Goal: Information Seeking & Learning: Learn about a topic

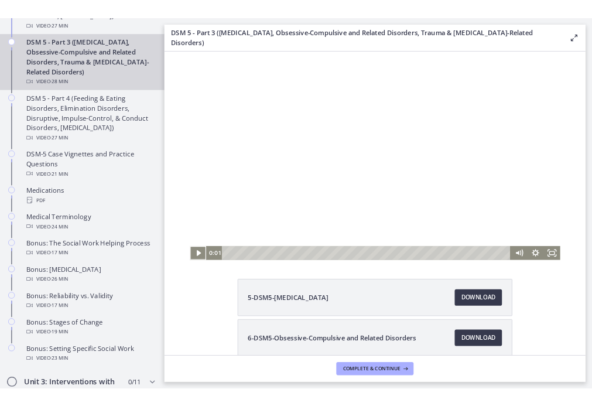
scroll to position [672, 0]
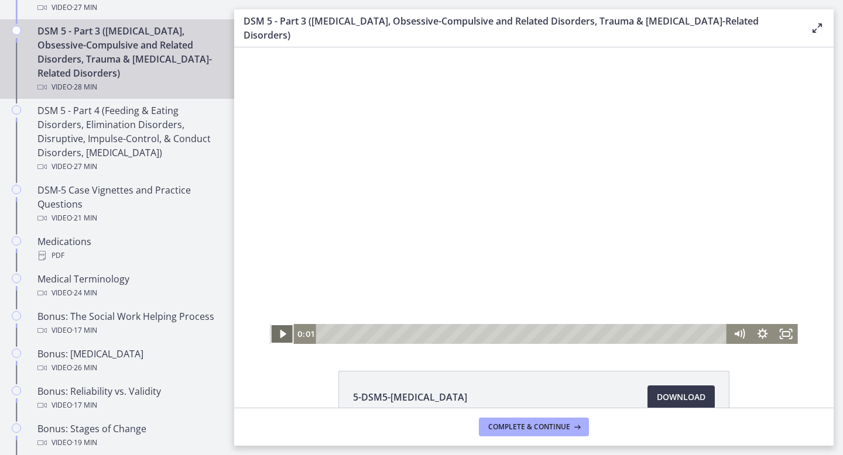
click at [282, 334] on icon "Play Video" at bounding box center [283, 334] width 6 height 8
click at [283, 335] on icon "Pause" at bounding box center [282, 335] width 6 height 8
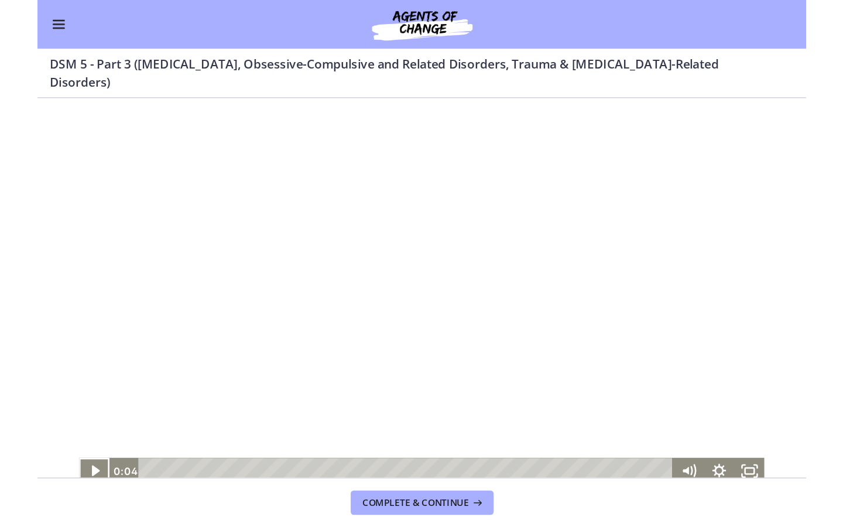
scroll to position [669, 0]
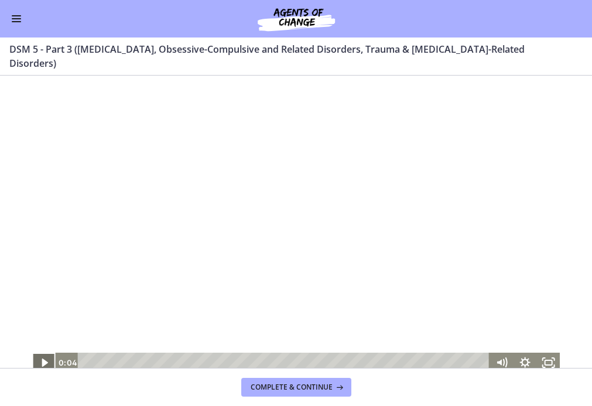
click at [46, 362] on icon "Play Video" at bounding box center [45, 362] width 6 height 8
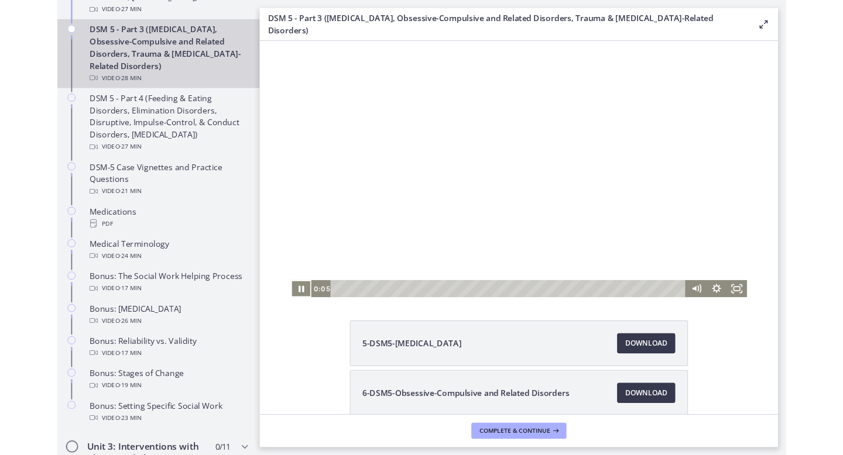
scroll to position [672, 0]
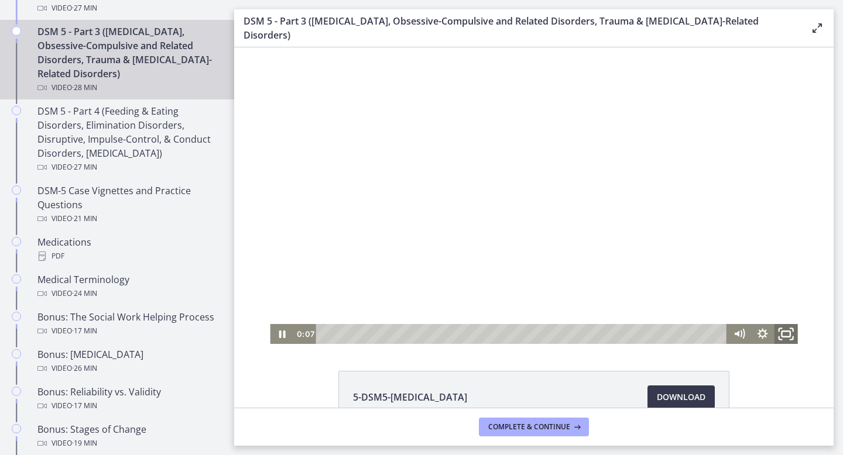
click at [788, 337] on rect "Fullscreen" at bounding box center [786, 334] width 8 height 6
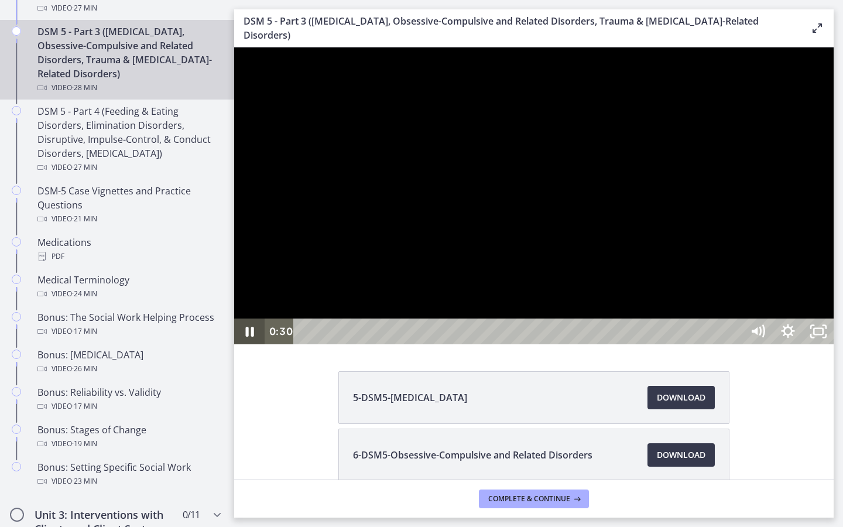
click at [252, 337] on icon "Pause" at bounding box center [250, 332] width 8 height 10
click at [252, 344] on icon "Play Video" at bounding box center [250, 331] width 30 height 26
click at [252, 337] on icon "Pause" at bounding box center [250, 332] width 8 height 10
click at [252, 344] on icon "Play Video" at bounding box center [250, 331] width 30 height 26
click at [703, 344] on div at bounding box center [534, 195] width 600 height 297
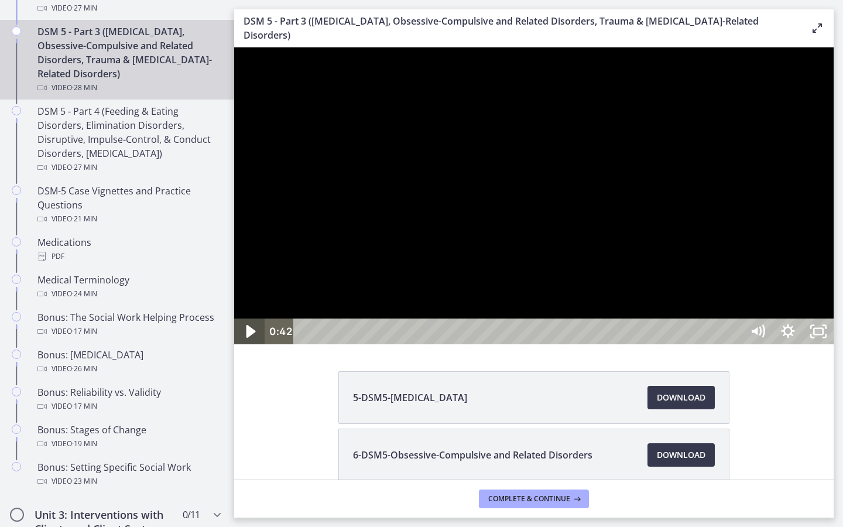
click at [249, 338] on icon "Play Video" at bounding box center [250, 331] width 9 height 13
click at [249, 347] on icon "Pause" at bounding box center [249, 331] width 36 height 31
click at [249, 337] on icon "Play Video" at bounding box center [250, 331] width 8 height 11
click at [252, 344] on icon "Pause" at bounding box center [249, 331] width 30 height 26
click at [247, 338] on icon "Play Video" at bounding box center [250, 331] width 9 height 13
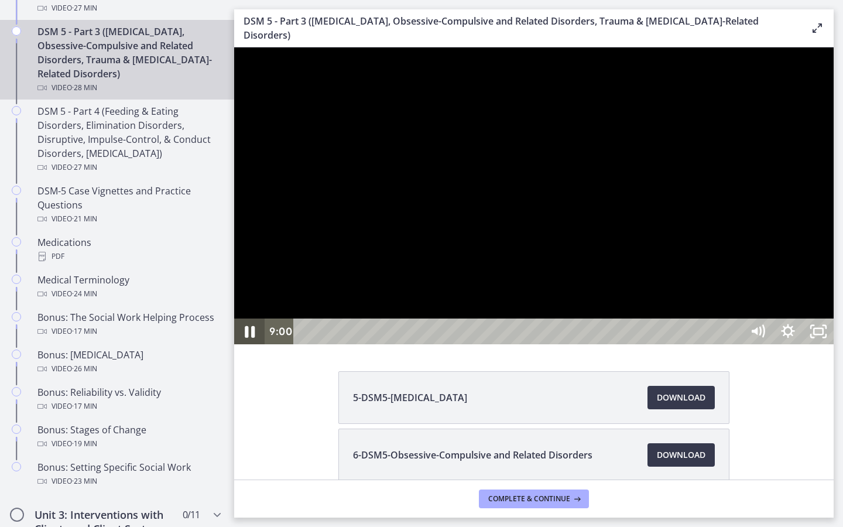
click at [247, 338] on icon "Pause" at bounding box center [250, 332] width 10 height 12
click at [247, 337] on icon "Play Video" at bounding box center [250, 331] width 8 height 11
click at [247, 338] on icon "Pause" at bounding box center [250, 332] width 10 height 12
click at [247, 337] on icon "Play Video" at bounding box center [250, 331] width 8 height 11
click at [247, 338] on icon "Pause" at bounding box center [250, 332] width 10 height 12
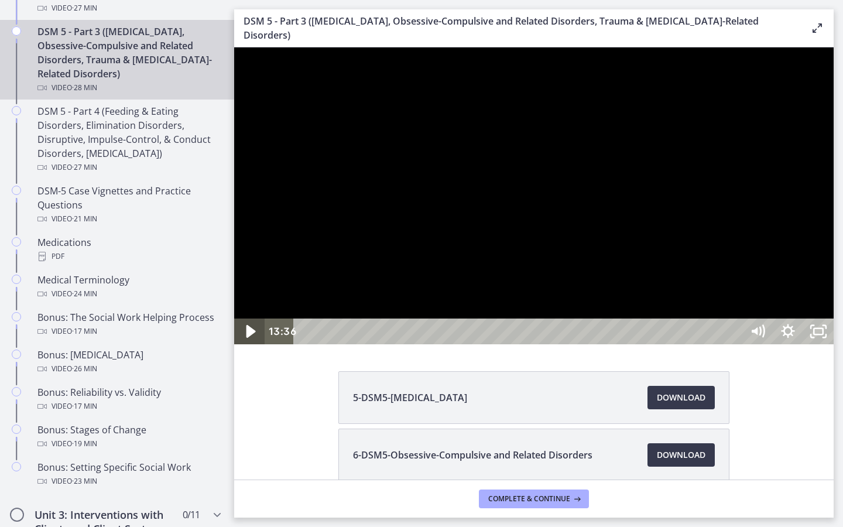
click at [247, 338] on icon "Play Video" at bounding box center [250, 331] width 9 height 13
click at [247, 338] on icon "Pause" at bounding box center [250, 332] width 10 height 12
click at [247, 338] on icon "Play Video" at bounding box center [250, 331] width 9 height 13
click at [253, 344] on icon "Pause" at bounding box center [249, 331] width 30 height 26
click at [253, 347] on icon "Play Video" at bounding box center [250, 331] width 36 height 31
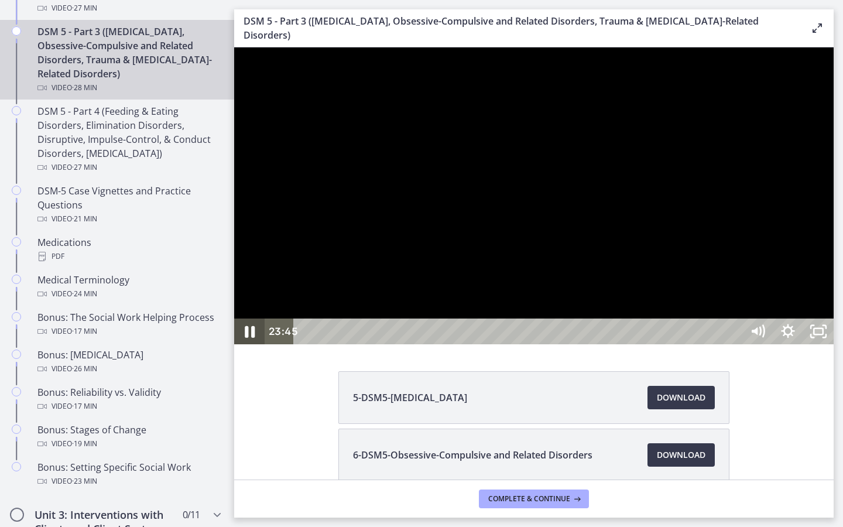
click at [253, 347] on icon "Pause" at bounding box center [249, 331] width 36 height 31
click at [253, 347] on icon "Play Video" at bounding box center [250, 331] width 36 height 31
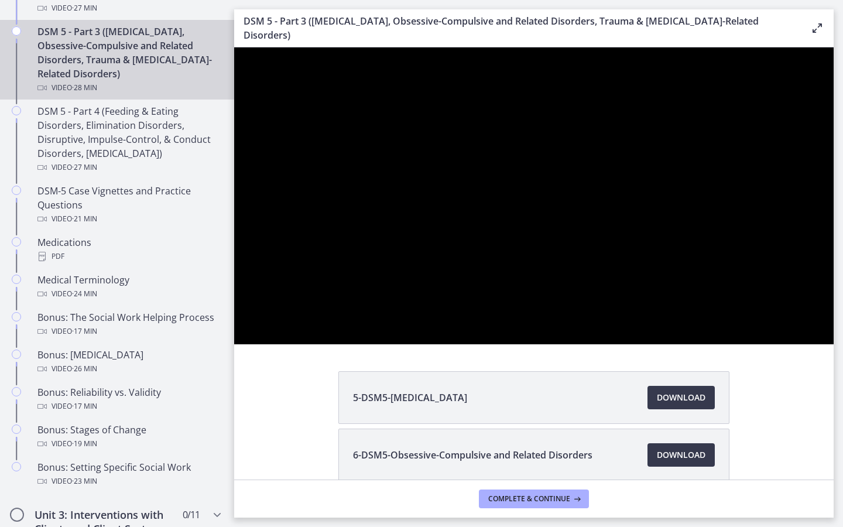
click at [253, 344] on div at bounding box center [534, 195] width 600 height 297
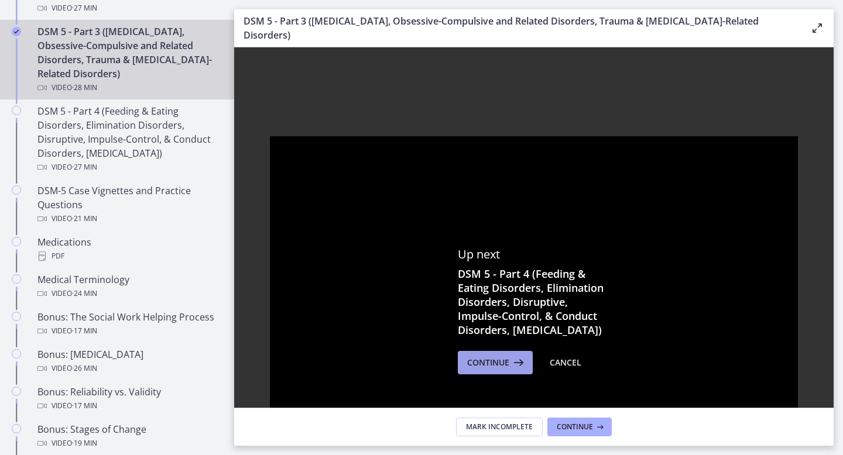
click at [493, 360] on span "Continue" at bounding box center [488, 363] width 42 height 14
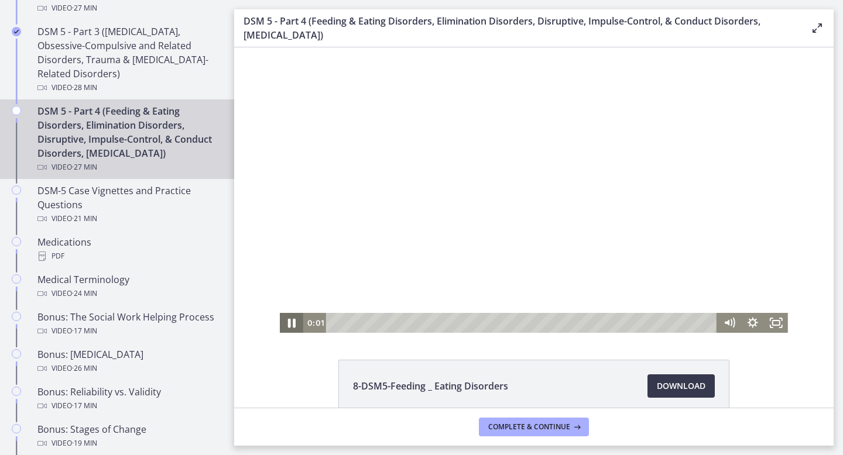
click at [293, 320] on icon "Pause" at bounding box center [292, 323] width 8 height 9
click at [293, 320] on icon "Play Video" at bounding box center [293, 323] width 28 height 24
click at [779, 322] on rect "Fullscreen" at bounding box center [776, 323] width 7 height 5
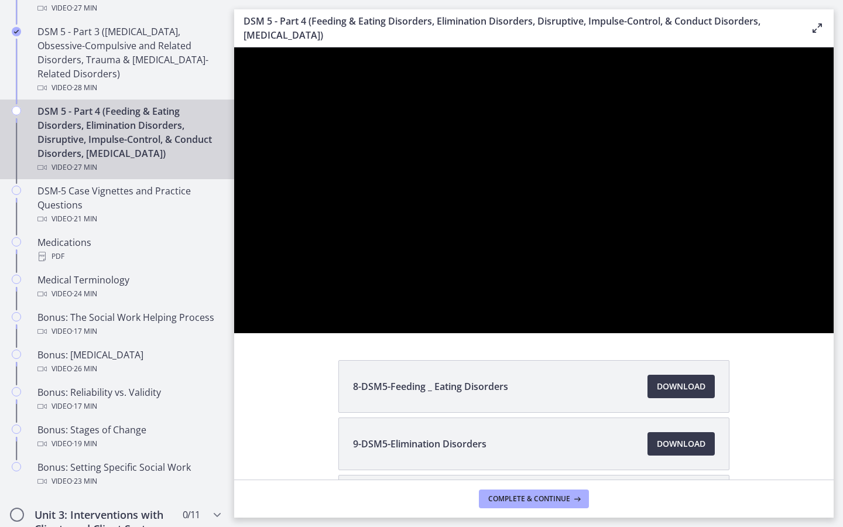
click at [251, 333] on div at bounding box center [534, 190] width 600 height 286
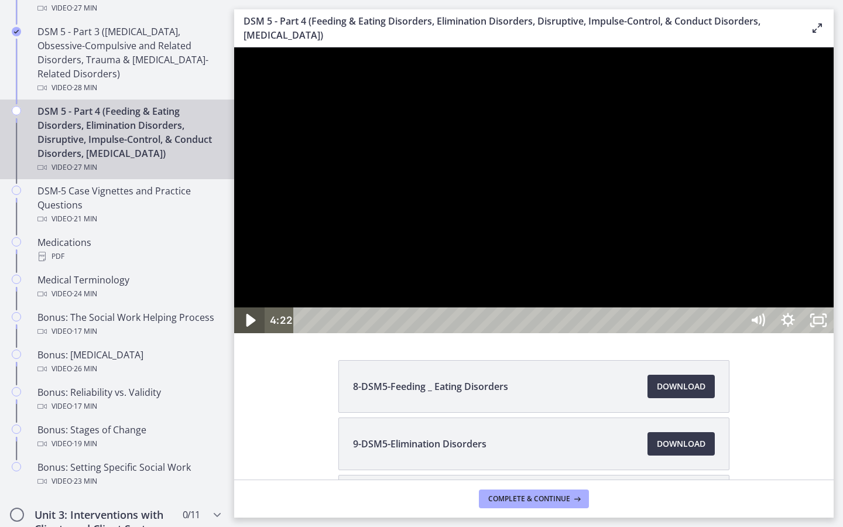
click at [255, 336] on icon "Play Video" at bounding box center [250, 320] width 36 height 31
click at [255, 333] on icon "Pause" at bounding box center [249, 320] width 30 height 26
click at [255, 336] on icon "Play Video" at bounding box center [250, 320] width 36 height 31
click at [255, 333] on icon "Pause" at bounding box center [249, 320] width 30 height 26
click at [255, 336] on icon "Play Video" at bounding box center [250, 320] width 36 height 31
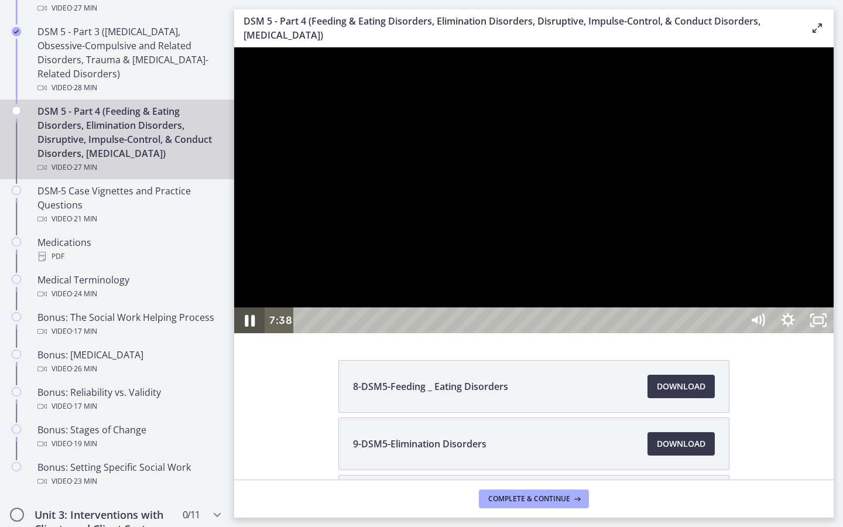
click at [255, 336] on icon "Pause" at bounding box center [249, 320] width 36 height 31
click at [255, 336] on icon "Play Video" at bounding box center [250, 320] width 36 height 31
click at [255, 333] on icon "Play Video" at bounding box center [250, 320] width 30 height 26
click at [255, 333] on icon "Pause" at bounding box center [249, 320] width 30 height 26
